Goal: Task Accomplishment & Management: Use online tool/utility

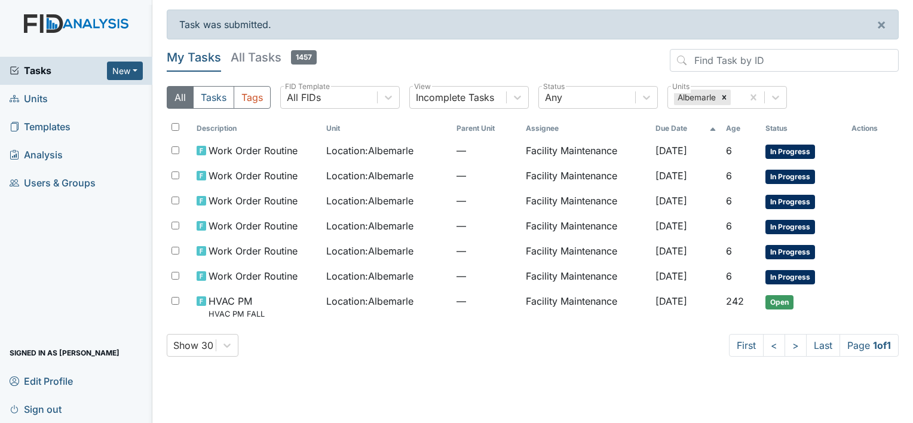
click at [493, 210] on td "—" at bounding box center [486, 201] width 69 height 25
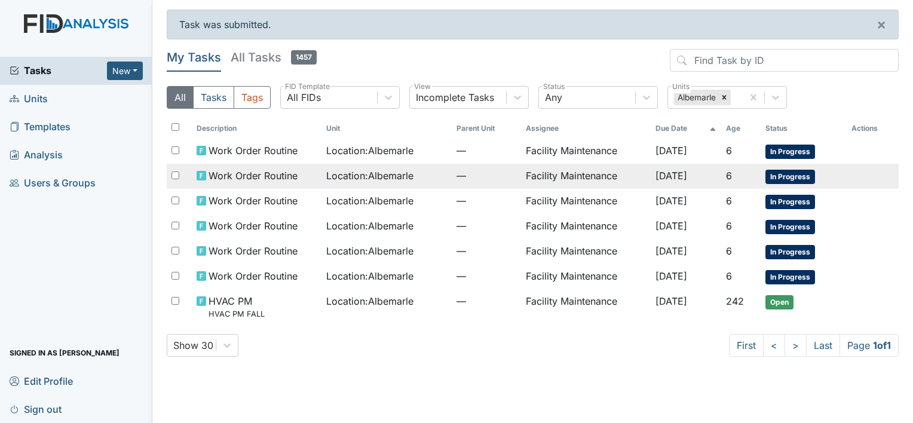
click at [263, 169] on span "Work Order Routine" at bounding box center [253, 176] width 89 height 14
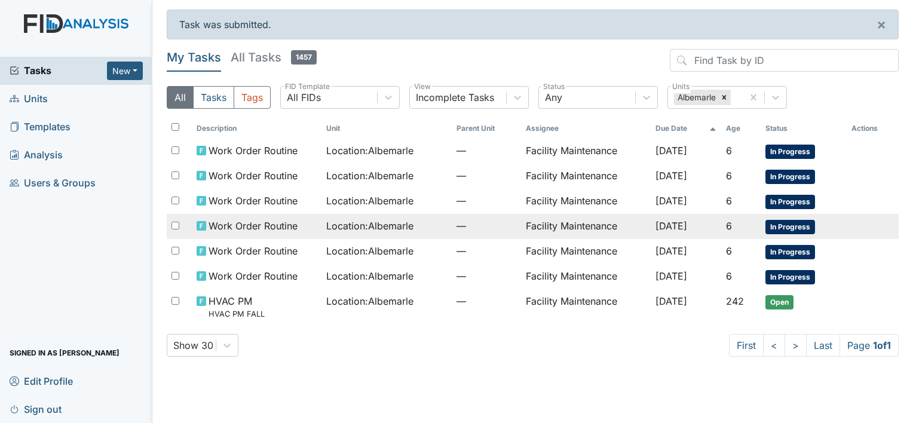
click at [220, 225] on span "Work Order Routine" at bounding box center [253, 226] width 89 height 14
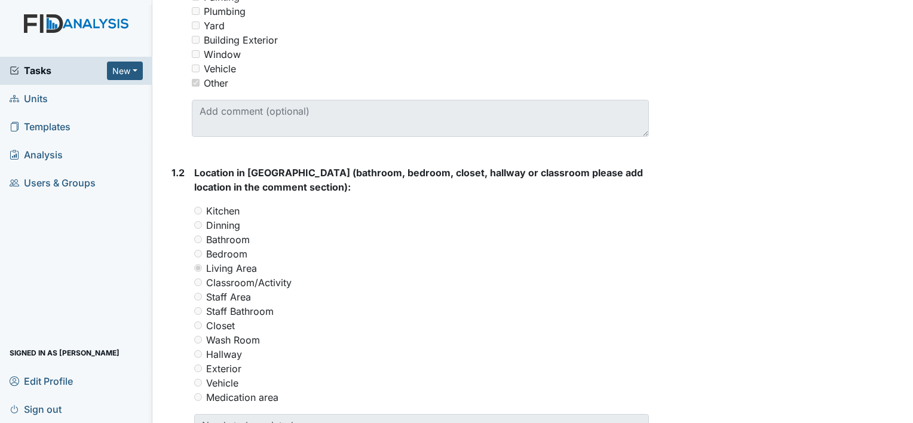
scroll to position [398, 0]
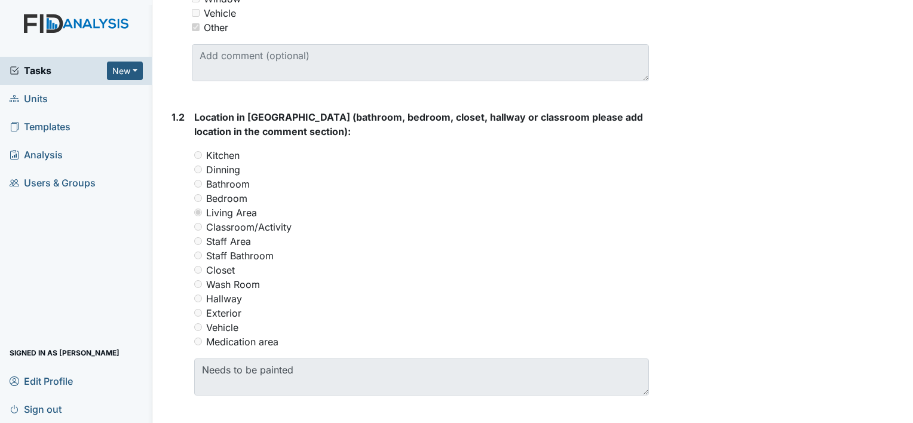
click at [843, 339] on div "Resolve Archive Task × Are you sure you want to archive this task? It will appe…" at bounding box center [783, 234] width 250 height 1245
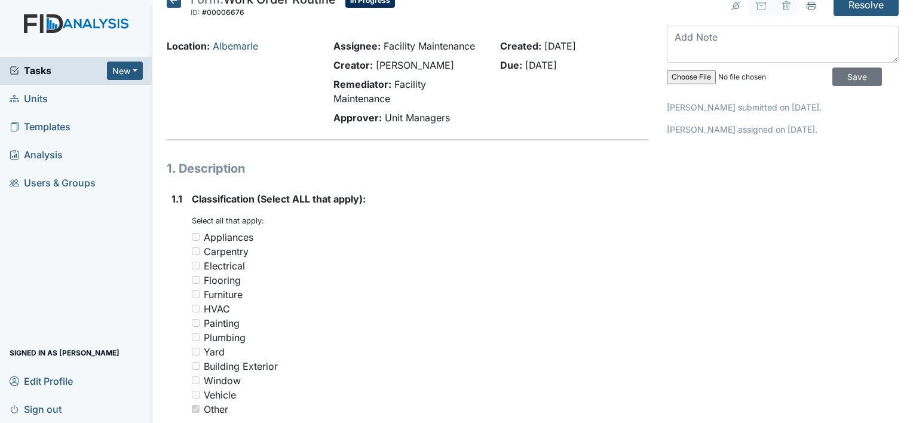
scroll to position [0, 0]
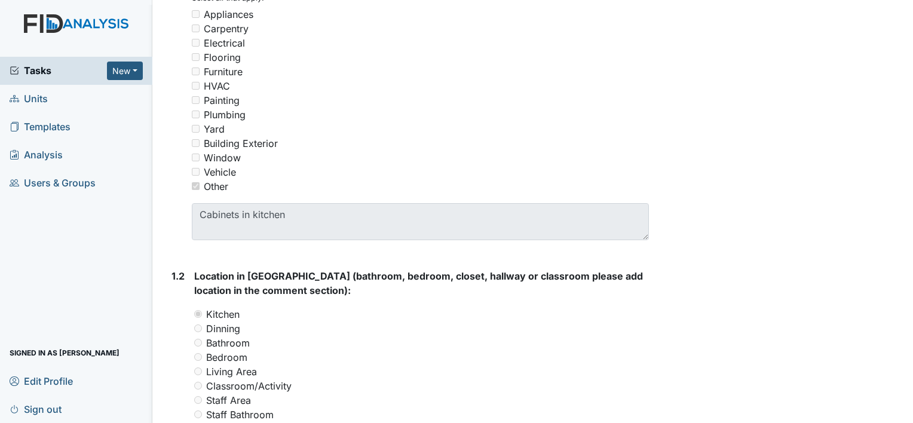
scroll to position [287, 0]
